Goal: Information Seeking & Learning: Learn about a topic

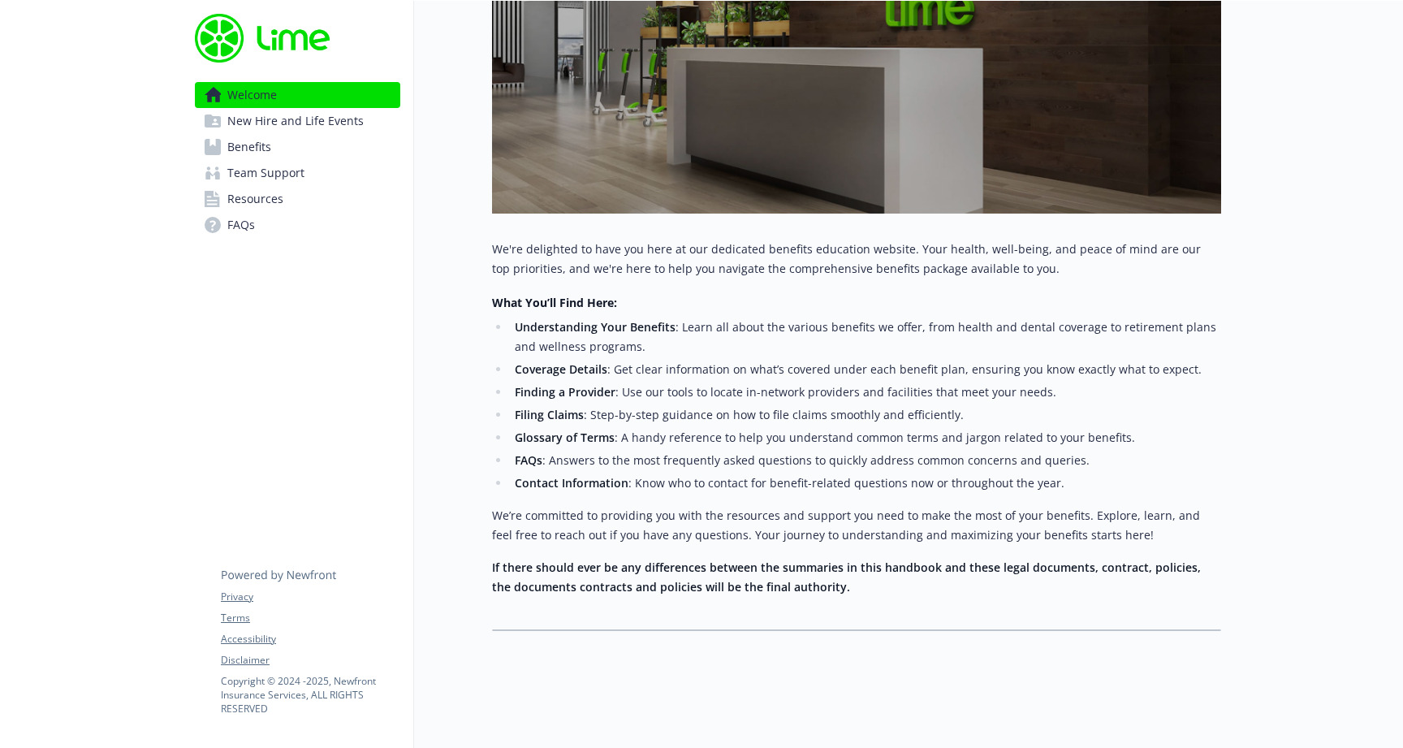
scroll to position [374, 0]
click at [272, 145] on link "Benefits" at bounding box center [297, 147] width 205 height 26
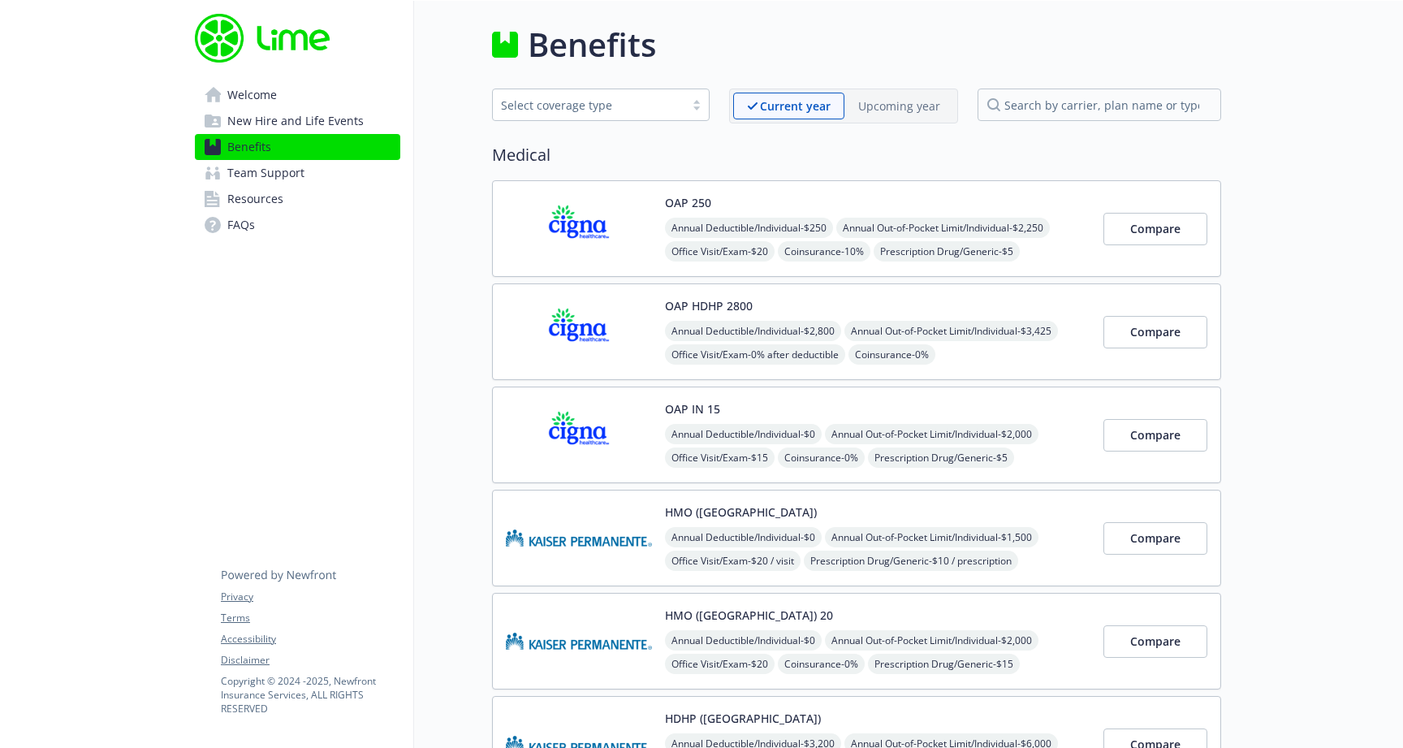
click at [599, 248] on img at bounding box center [579, 228] width 146 height 69
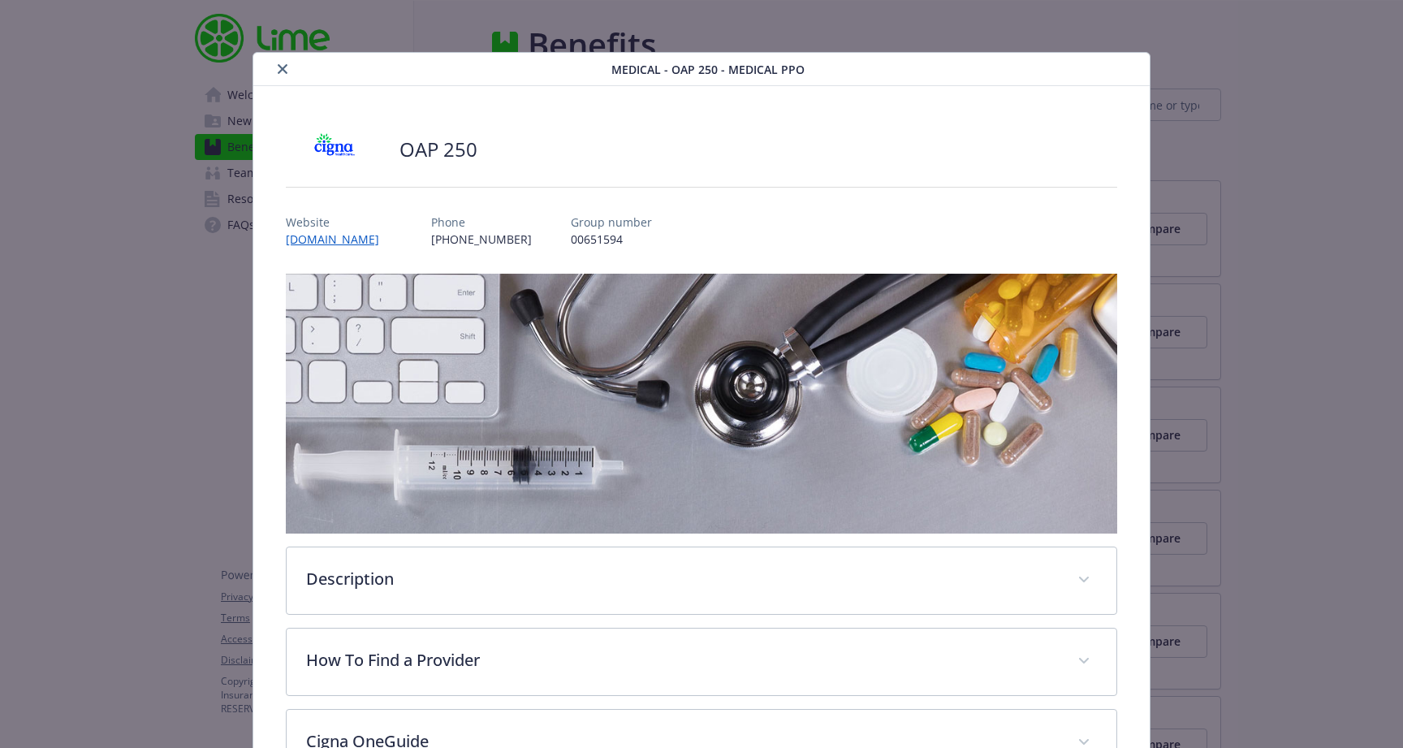
click at [282, 71] on icon "close" at bounding box center [283, 69] width 10 height 10
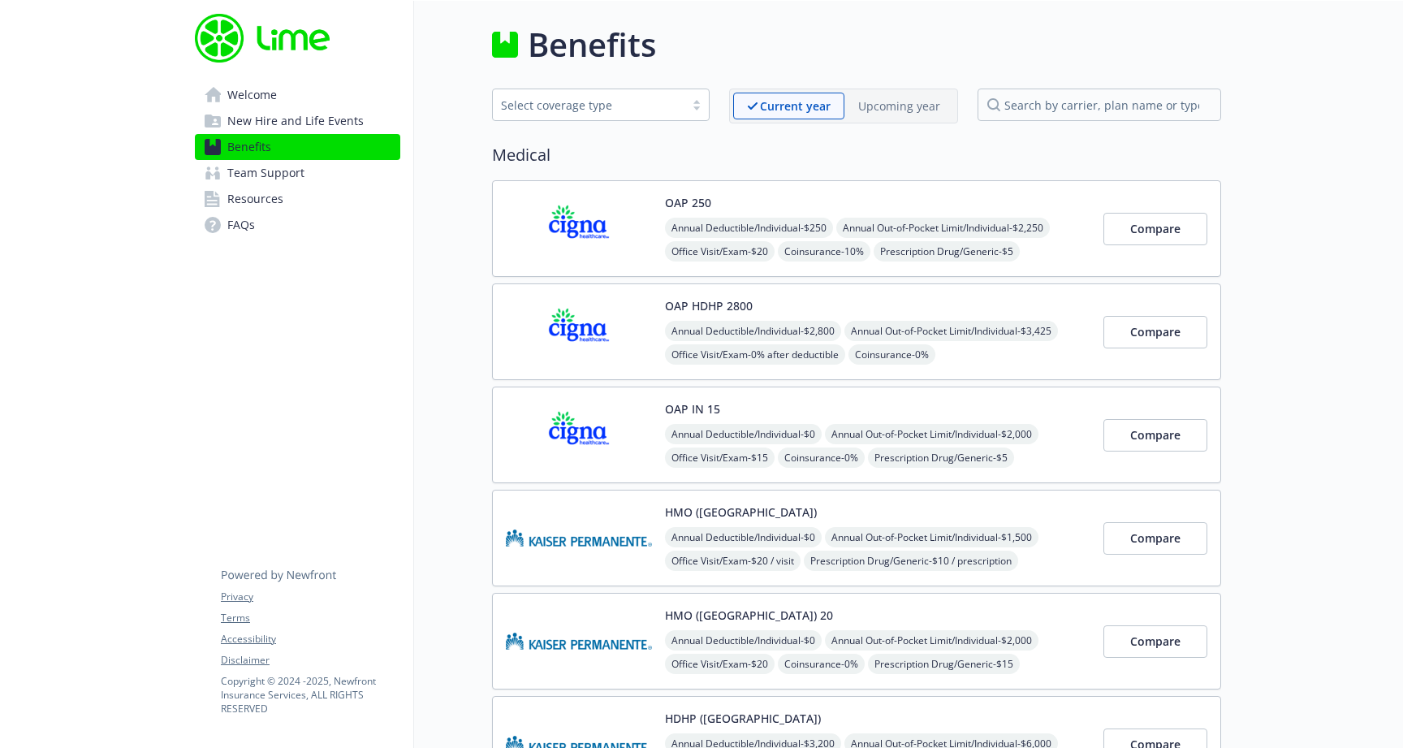
click at [275, 194] on span "Resources" at bounding box center [255, 199] width 56 height 26
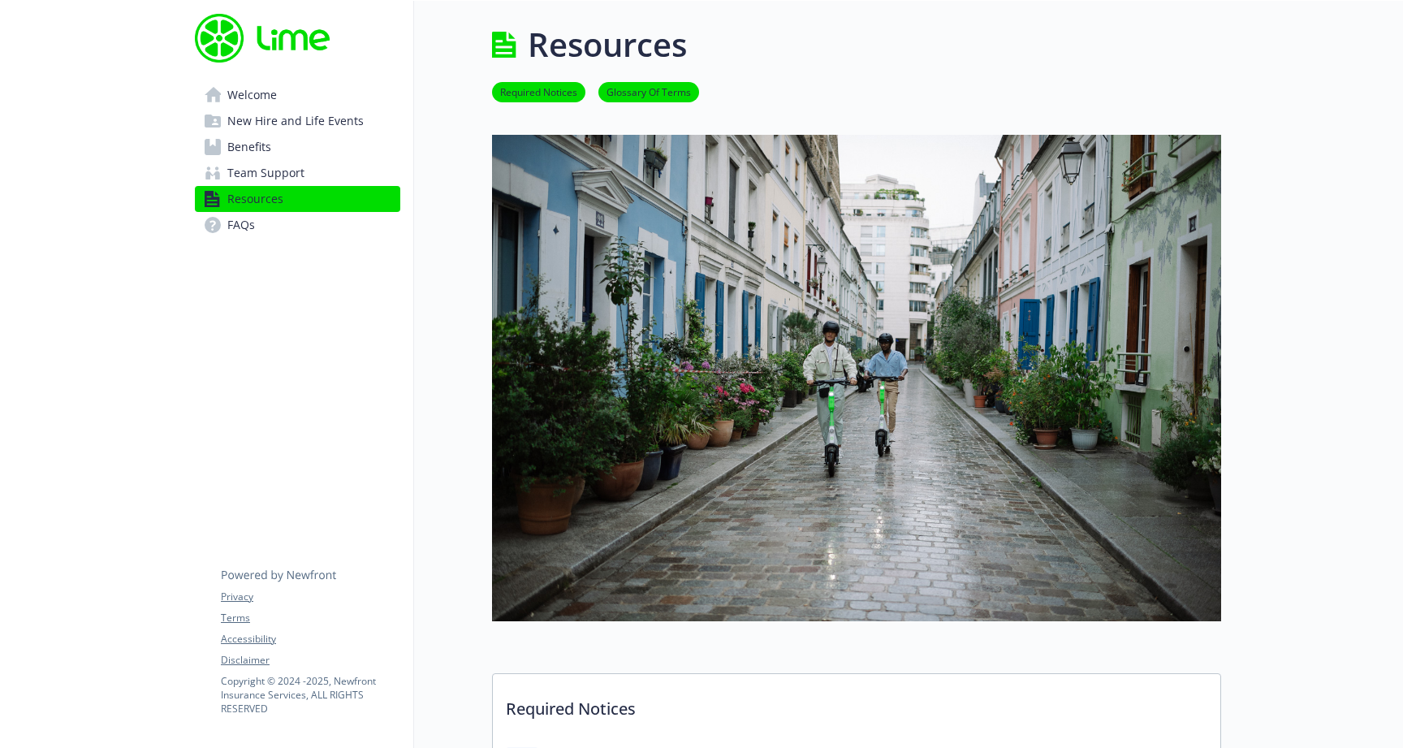
click at [260, 222] on link "FAQs" at bounding box center [297, 225] width 205 height 26
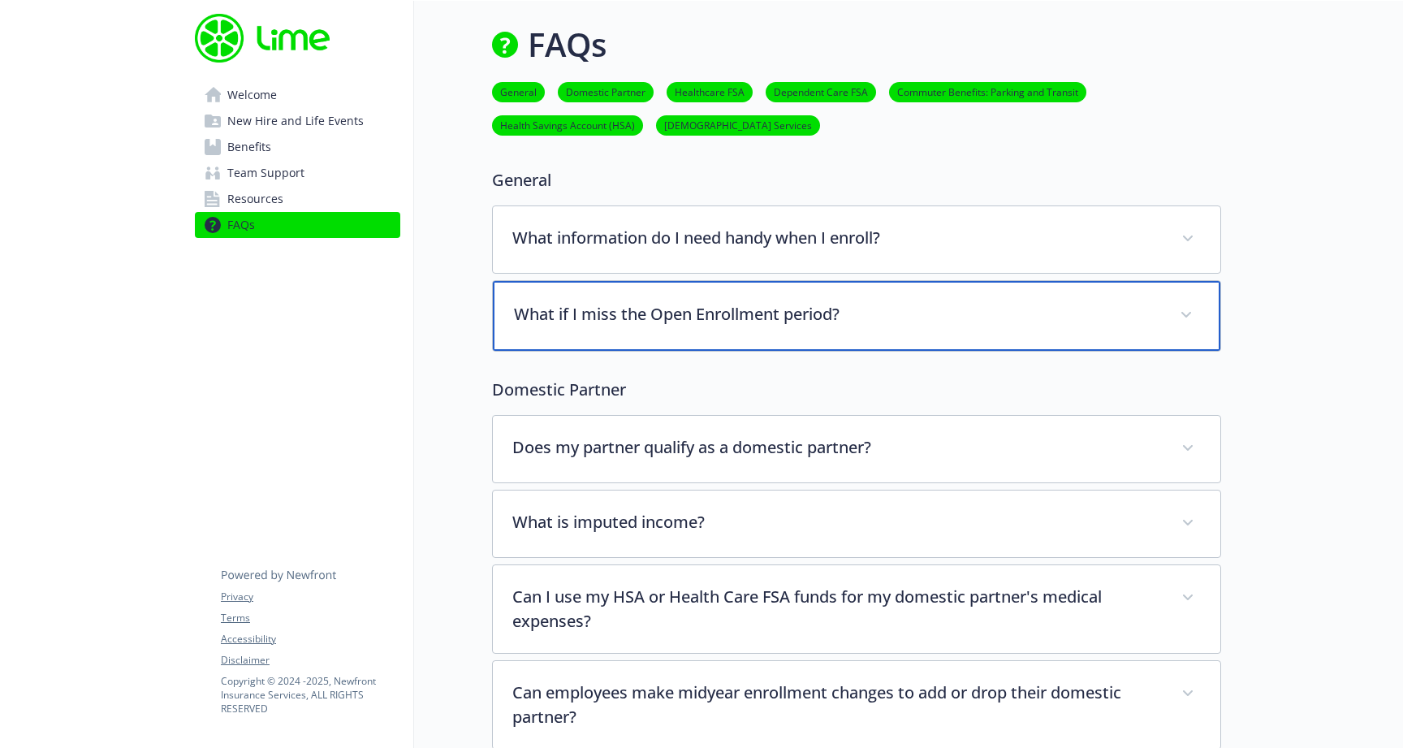
click at [715, 313] on p "What if I miss the Open Enrollment period?" at bounding box center [837, 314] width 646 height 24
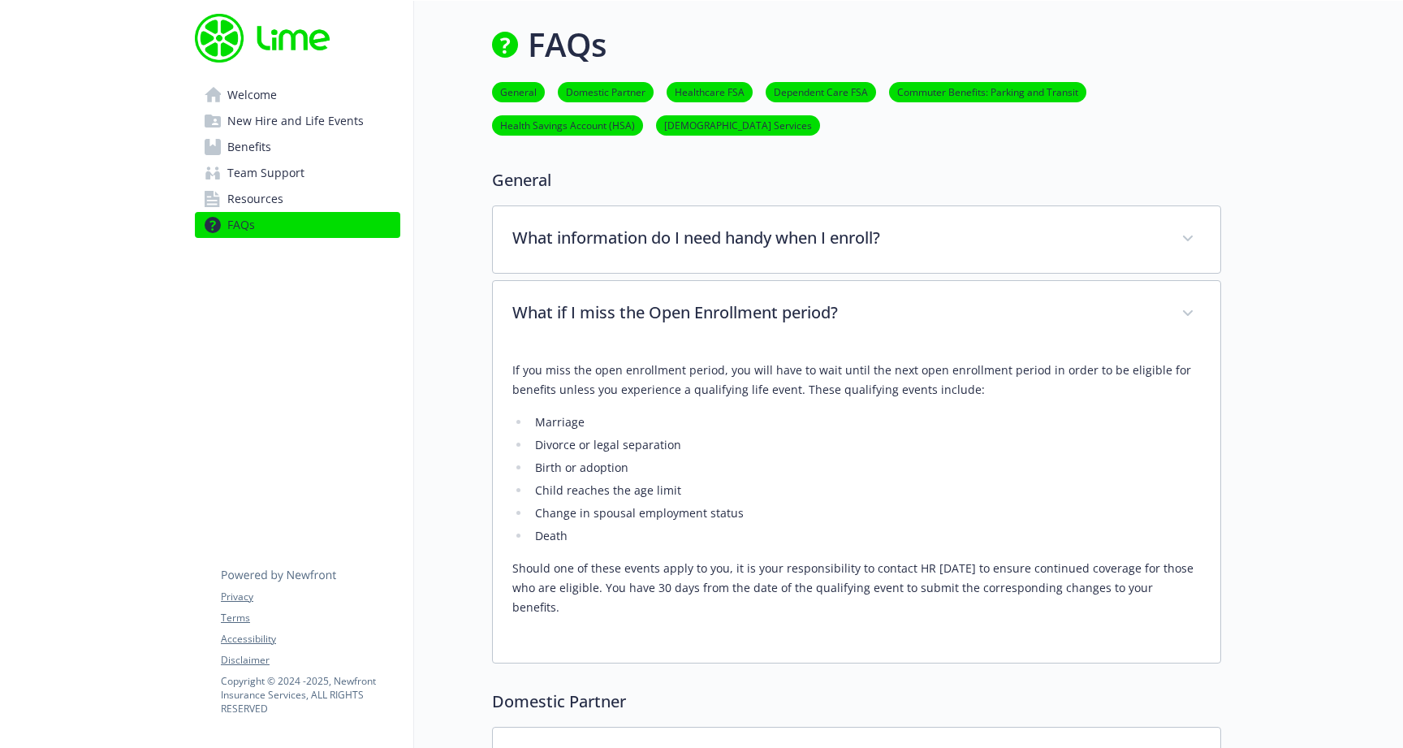
click at [275, 175] on span "Team Support" at bounding box center [265, 173] width 77 height 26
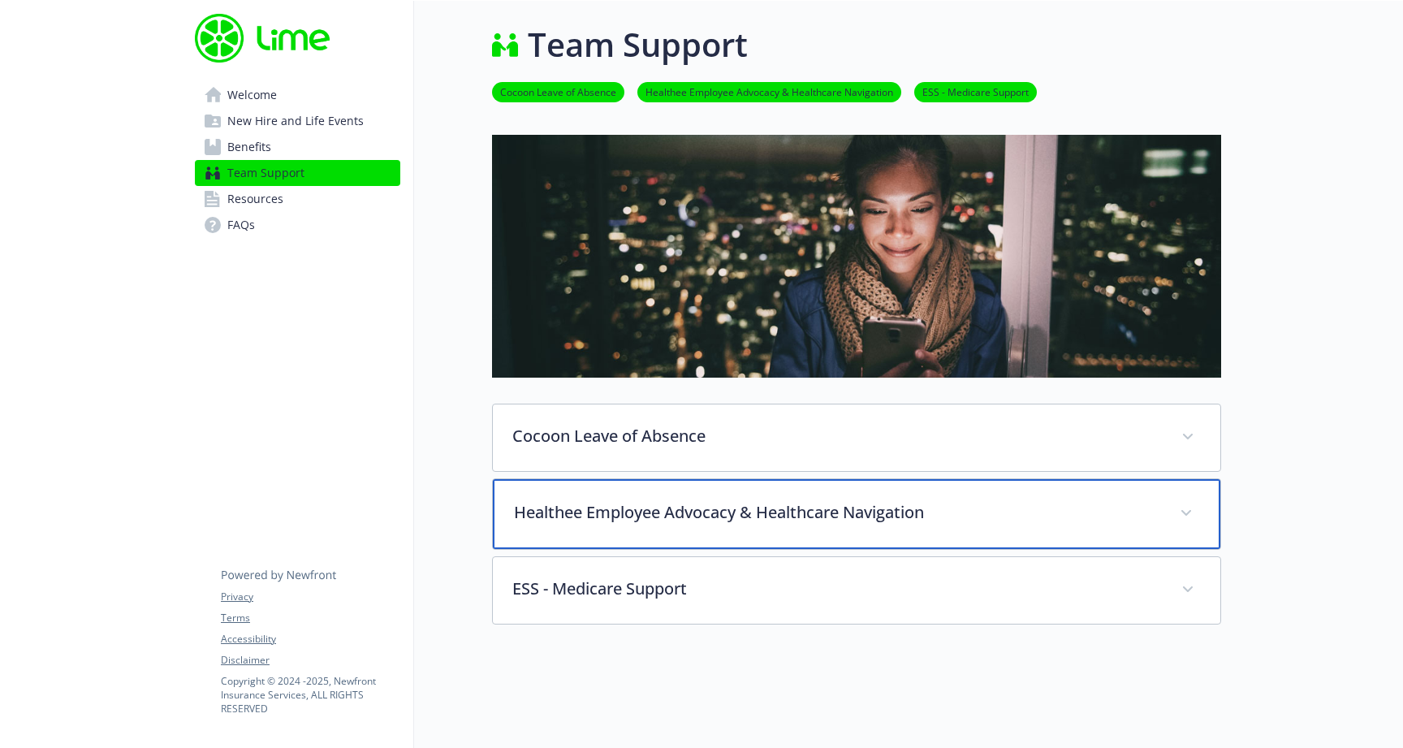
click at [959, 512] on p "Healthee Employee Advocacy & Healthcare Navigation" at bounding box center [837, 512] width 646 height 24
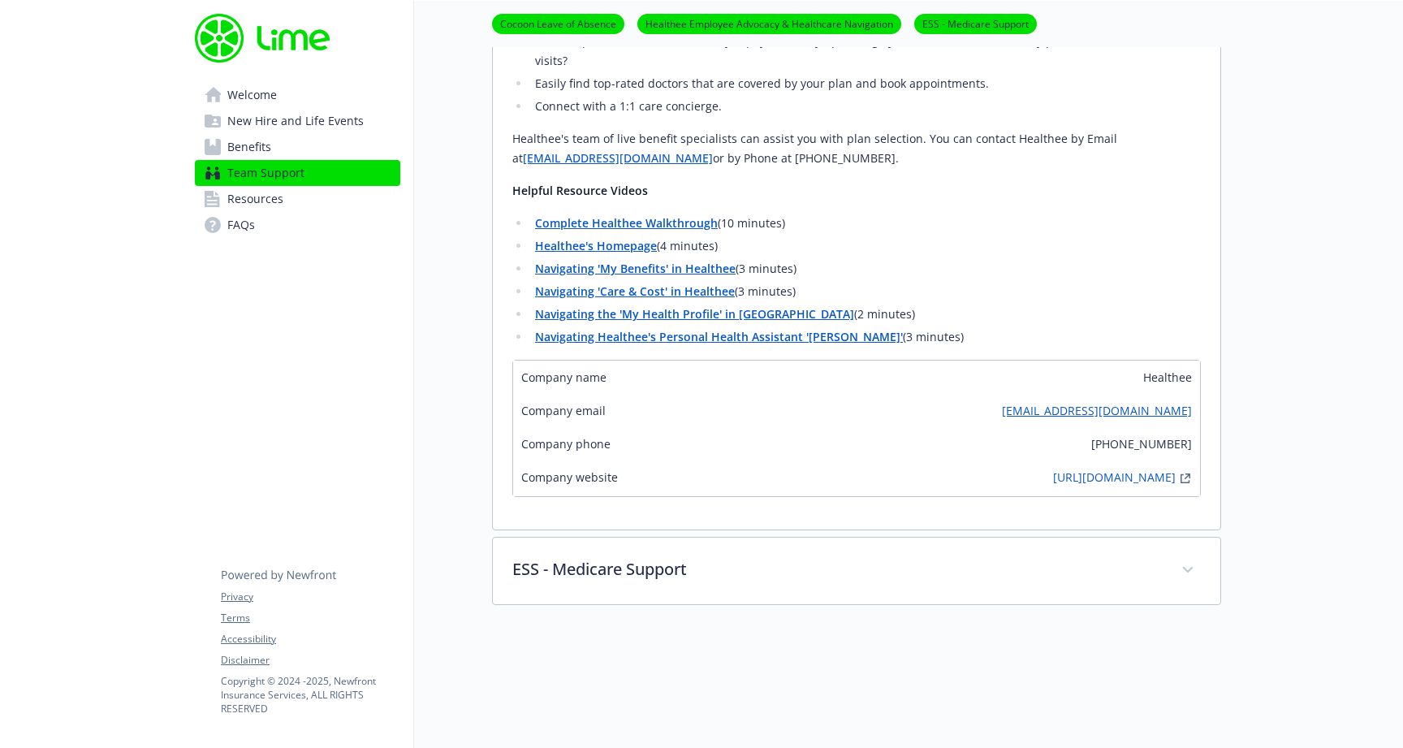
scroll to position [810, 0]
